Goal: Check status: Check status

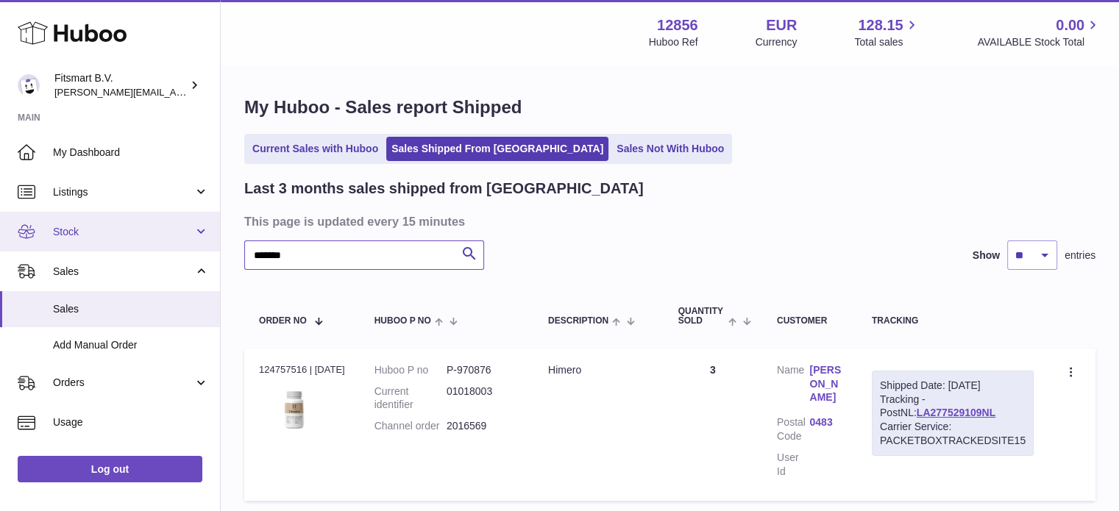
drag, startPoint x: 314, startPoint y: 252, endPoint x: 0, endPoint y: 211, distance: 316.9
click at [0, 224] on div "Huboo Fitsmart B.V. [PERSON_NAME][EMAIL_ADDRESS][DOMAIN_NAME] Main My Dashboard…" at bounding box center [559, 312] width 1119 height 625
paste input "text"
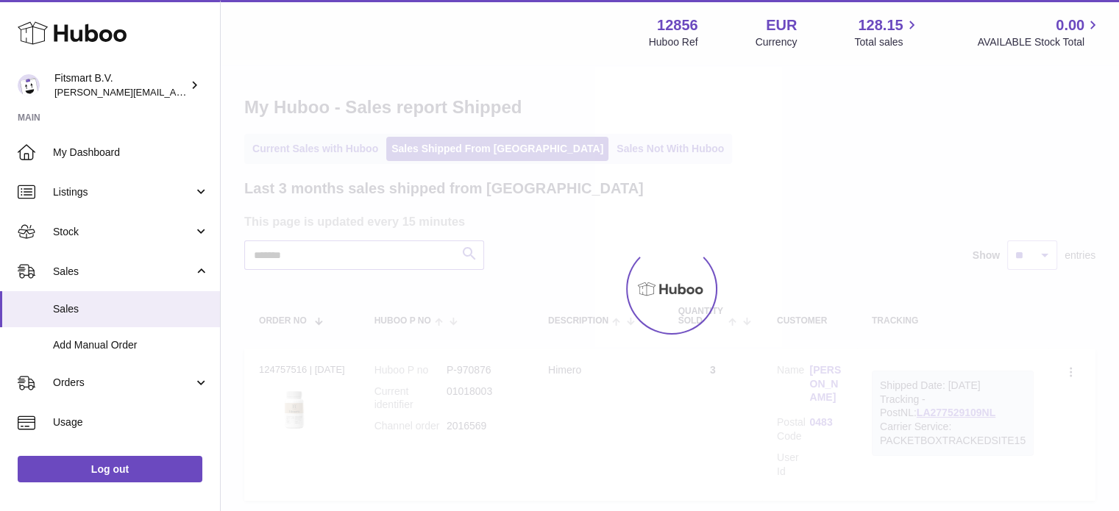
type input "*******"
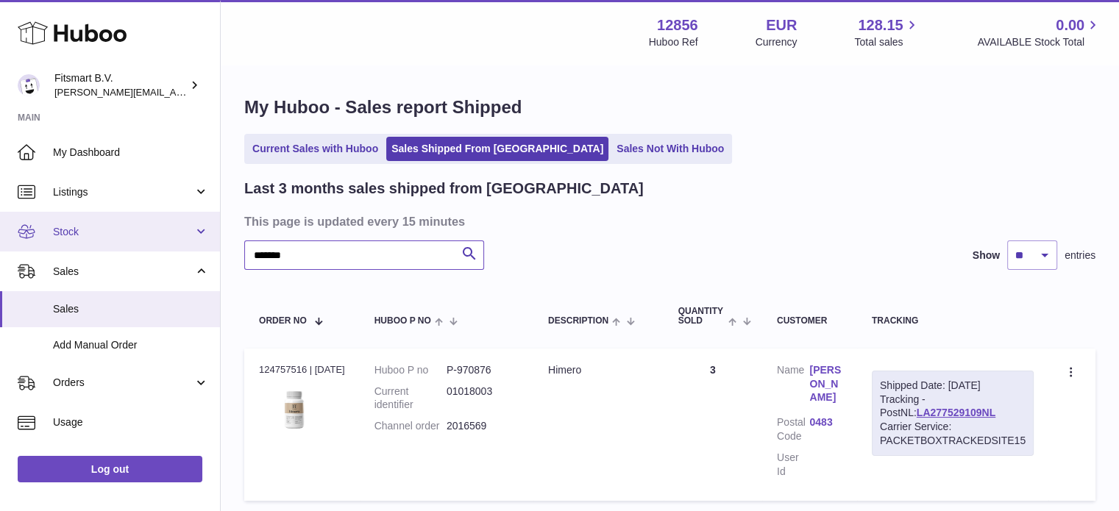
drag, startPoint x: 334, startPoint y: 246, endPoint x: 135, endPoint y: 227, distance: 200.3
click at [141, 233] on div "Huboo Fitsmart B.V. [PERSON_NAME][EMAIL_ADDRESS][DOMAIN_NAME] Main My Dashboard…" at bounding box center [559, 312] width 1119 height 625
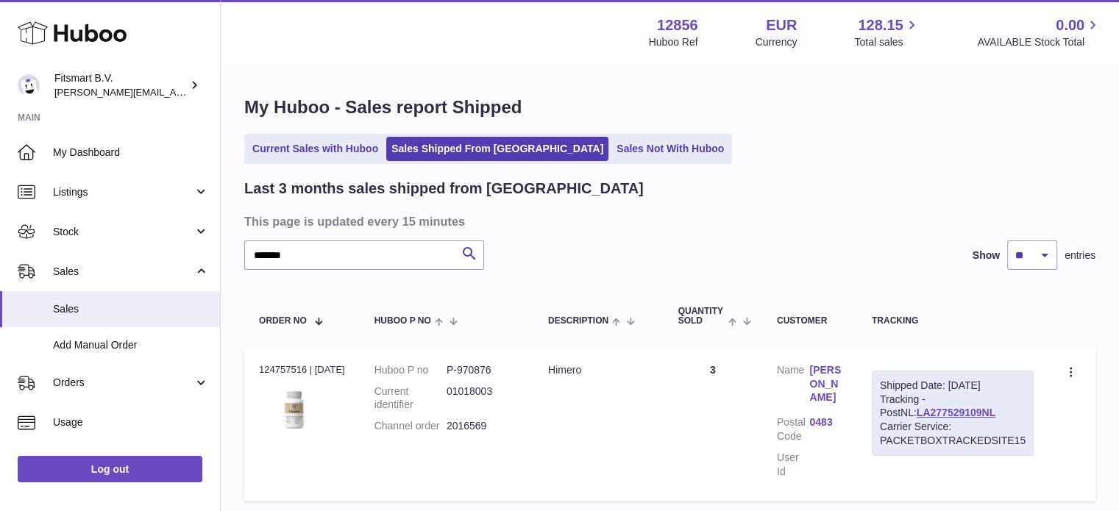
click at [107, 32] on icon at bounding box center [72, 32] width 109 height 29
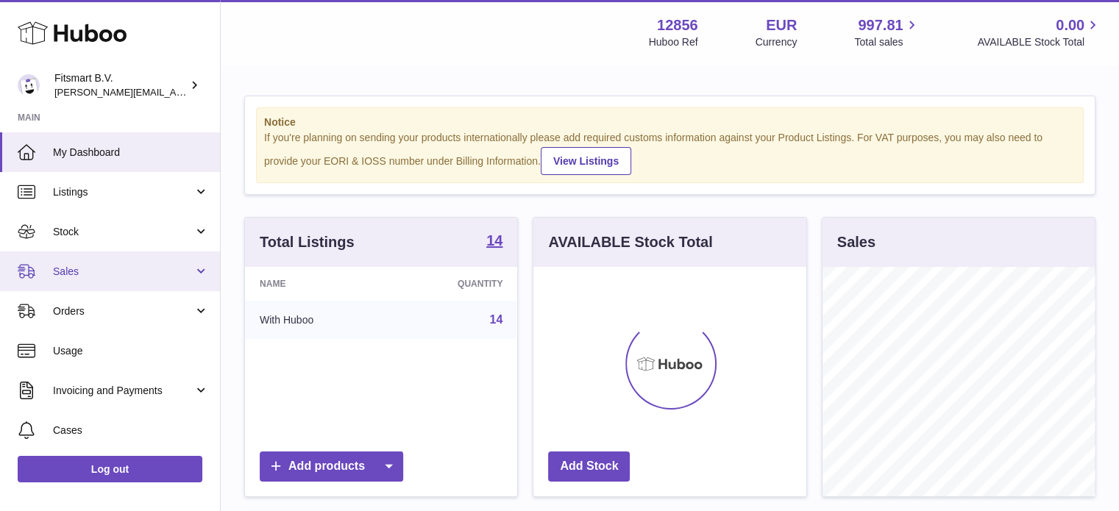
scroll to position [230, 273]
drag, startPoint x: 155, startPoint y: 271, endPoint x: 153, endPoint y: 297, distance: 25.8
click at [154, 272] on span "Sales" at bounding box center [123, 272] width 141 height 14
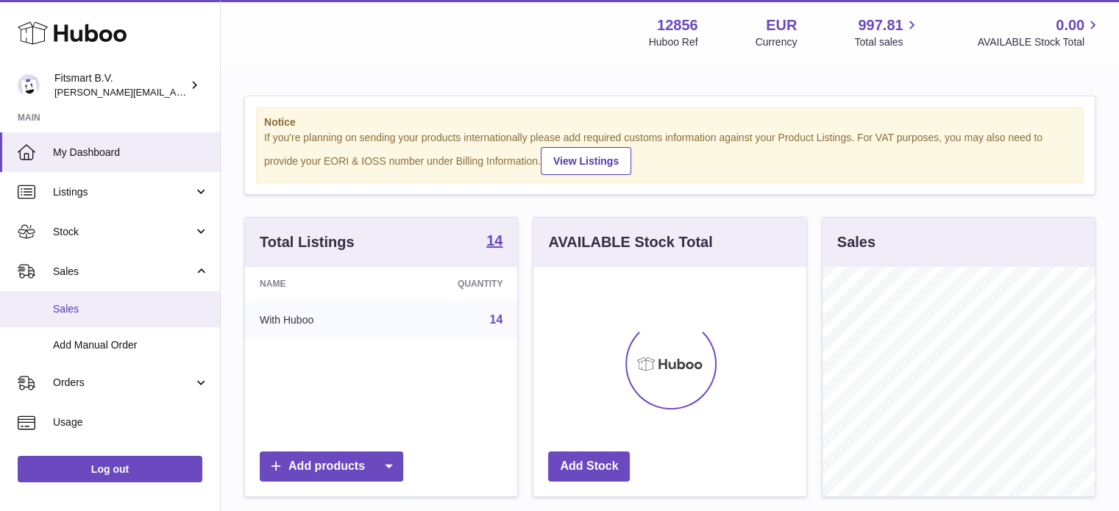
click at [143, 318] on link "Sales" at bounding box center [110, 309] width 220 height 36
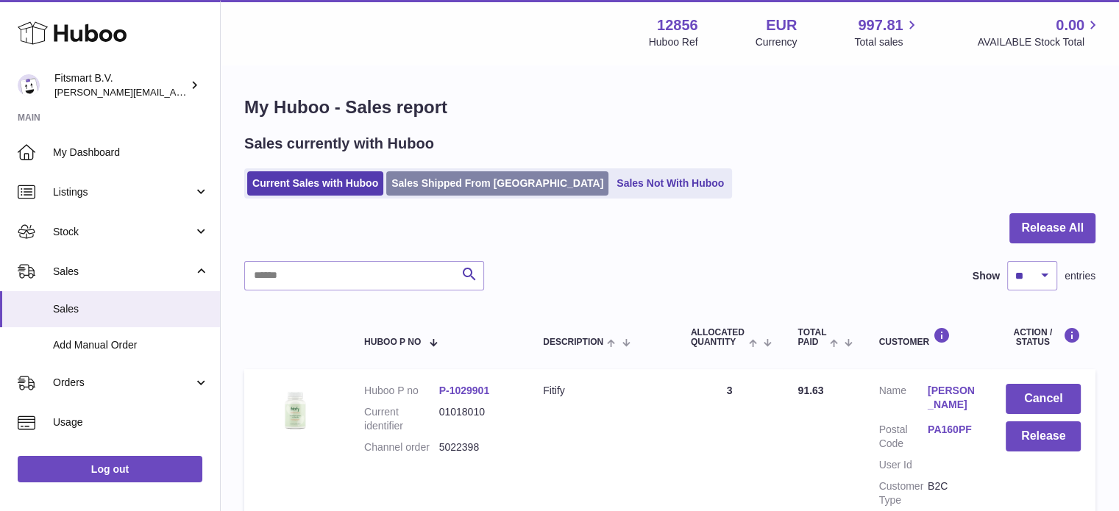
click at [480, 185] on link "Sales Shipped From [GEOGRAPHIC_DATA]" at bounding box center [497, 183] width 222 height 24
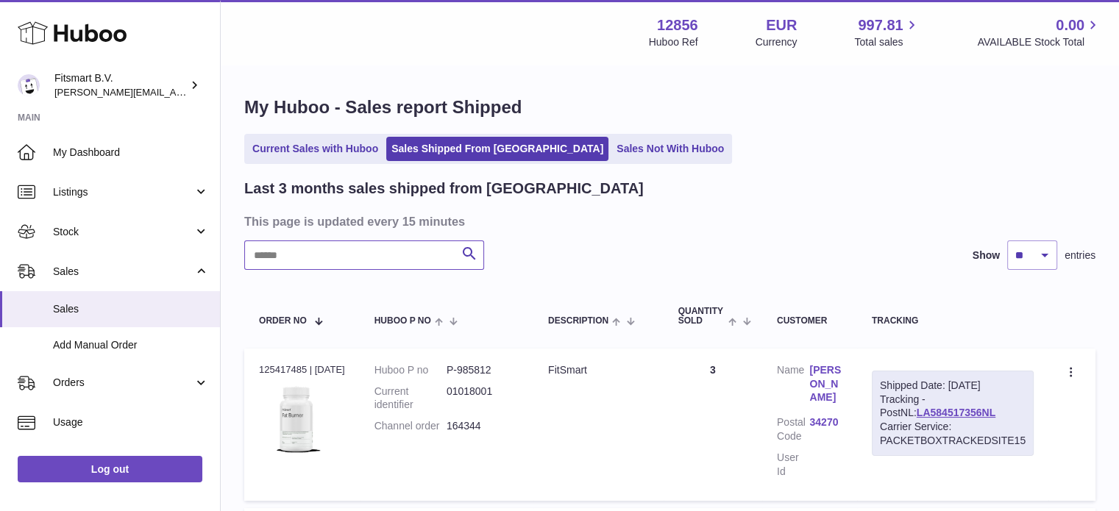
click at [377, 253] on input "text" at bounding box center [364, 255] width 240 height 29
paste input "*******"
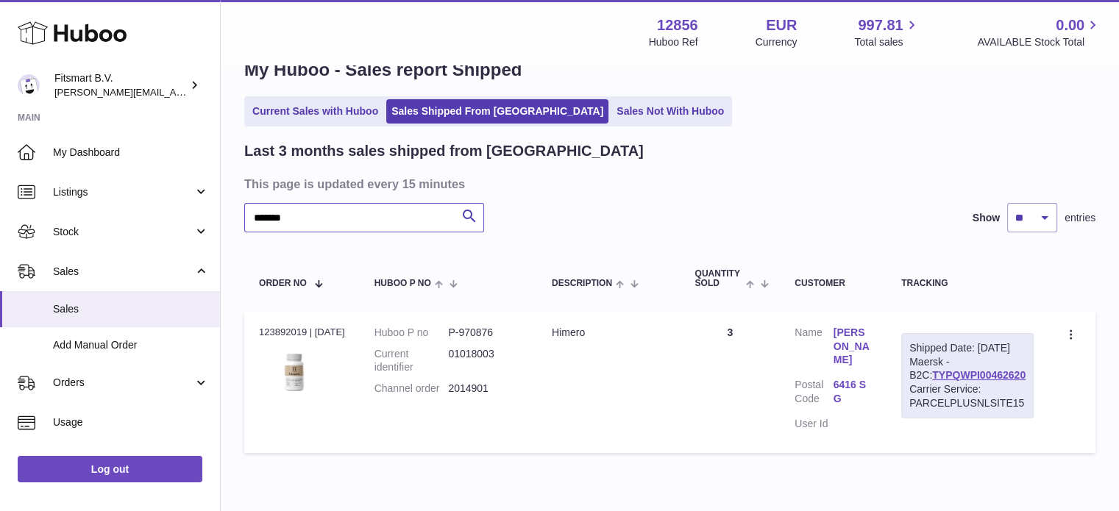
scroll to position [74, 0]
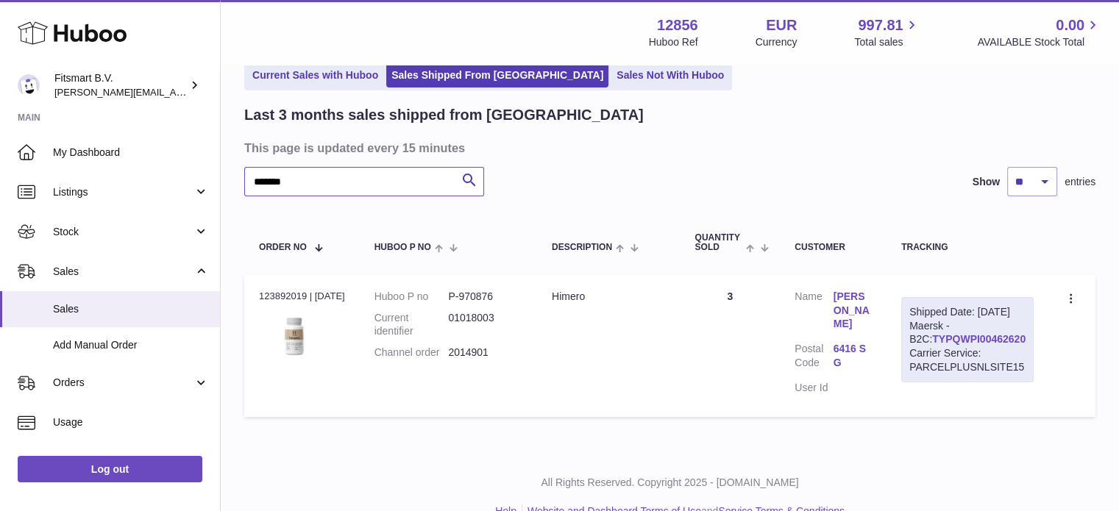
type input "*******"
click at [937, 345] on link "TYPQWPI00462620" at bounding box center [978, 339] width 93 height 12
